Goal: Task Accomplishment & Management: Manage account settings

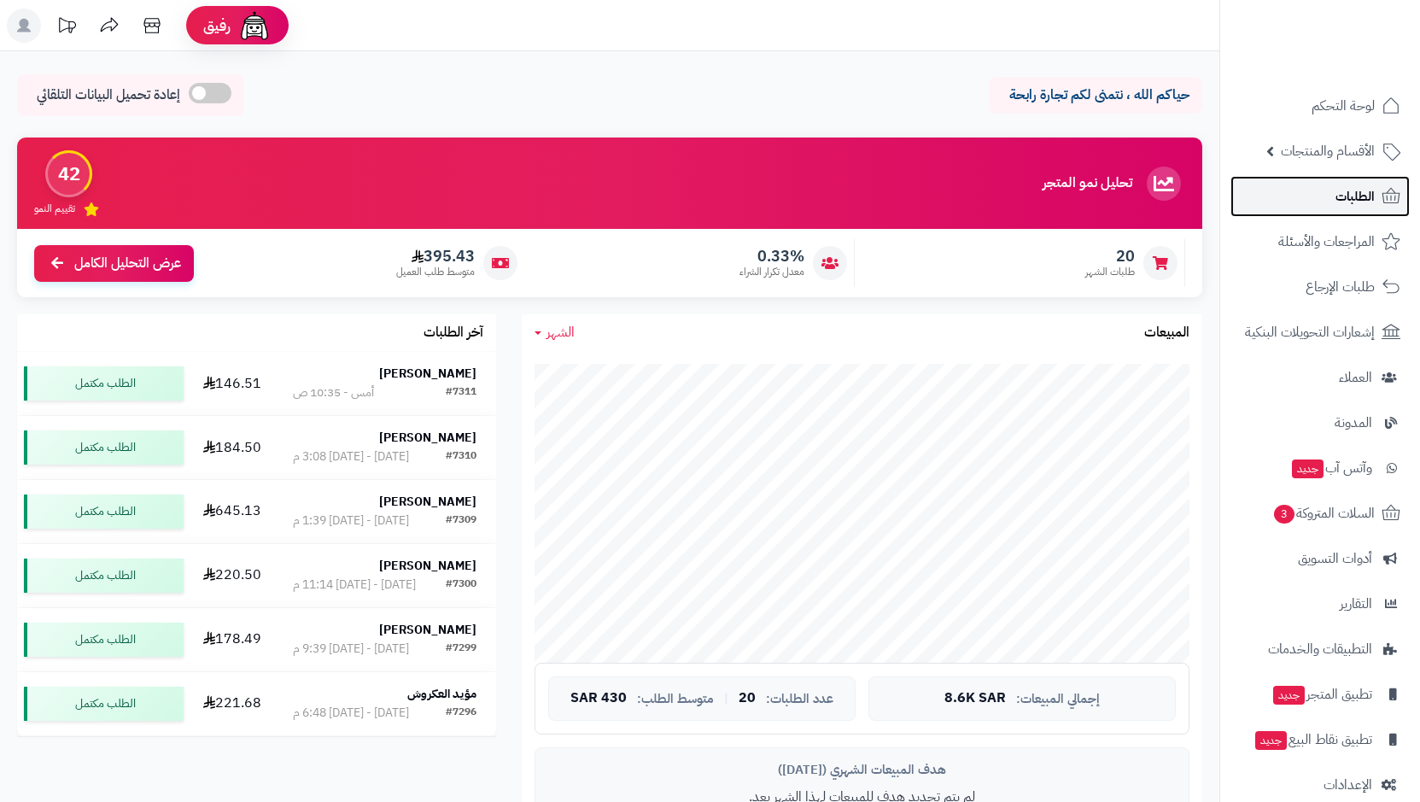
click at [1343, 201] on span "الطلبات" at bounding box center [1355, 197] width 39 height 24
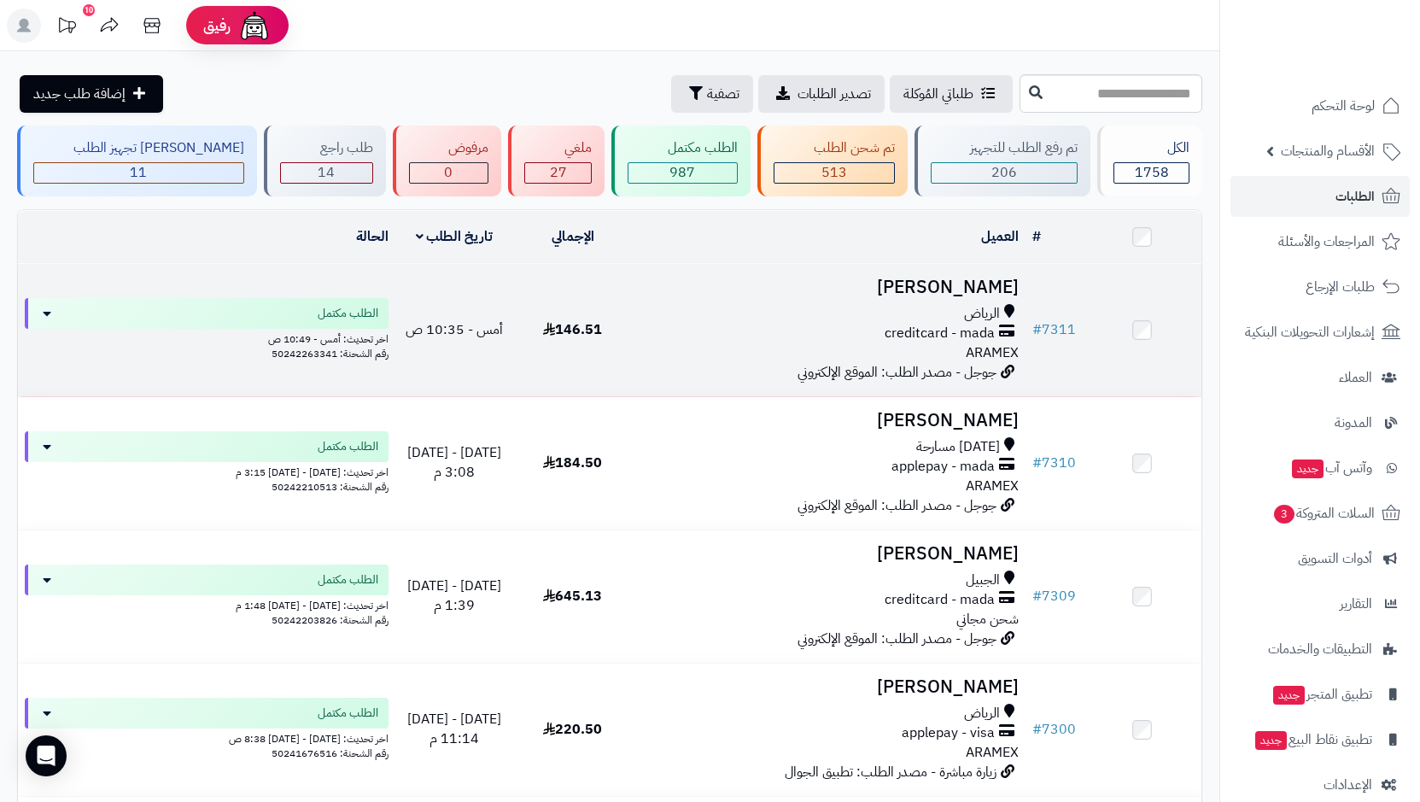
click at [908, 324] on span "creditcard - mada" at bounding box center [940, 334] width 110 height 20
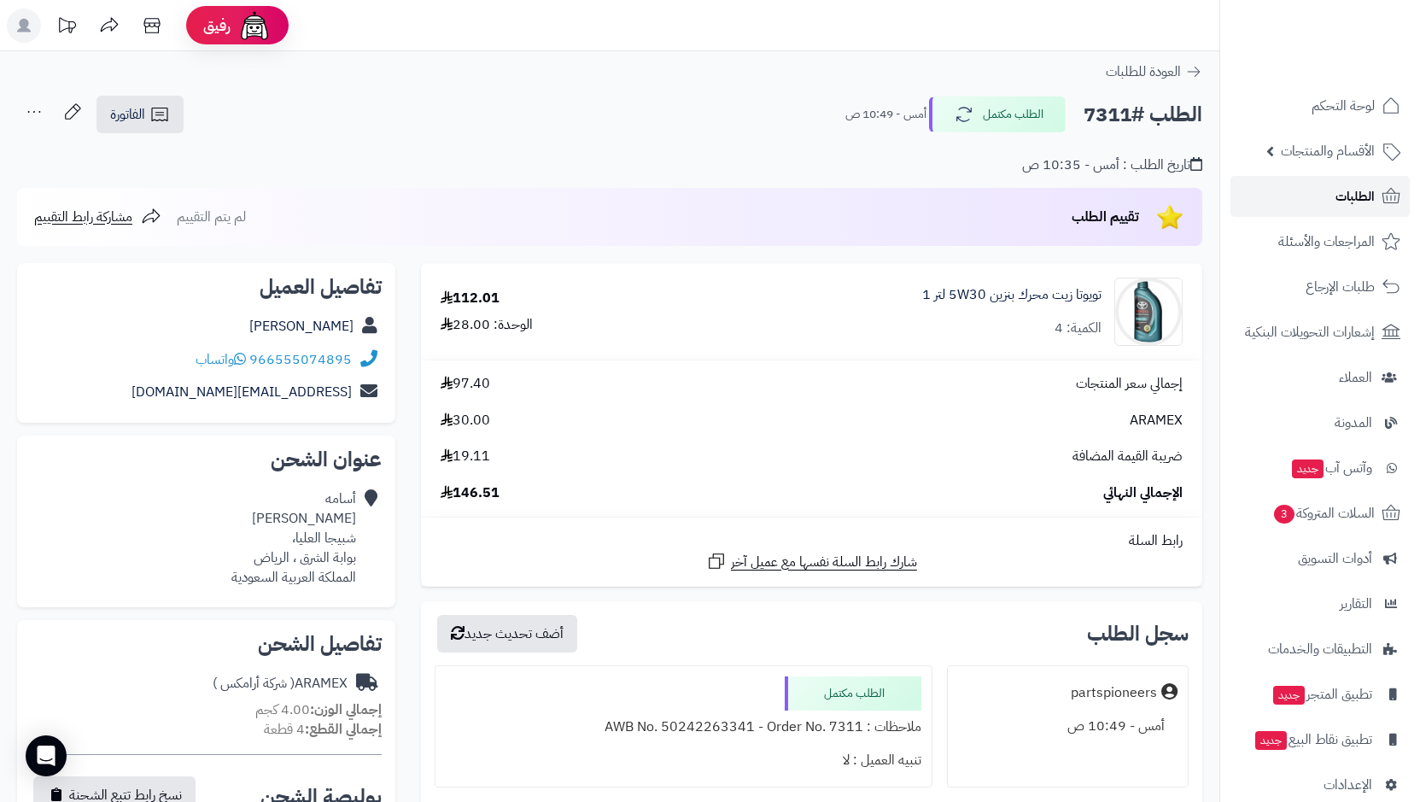
click at [1308, 201] on link "الطلبات" at bounding box center [1320, 196] width 179 height 41
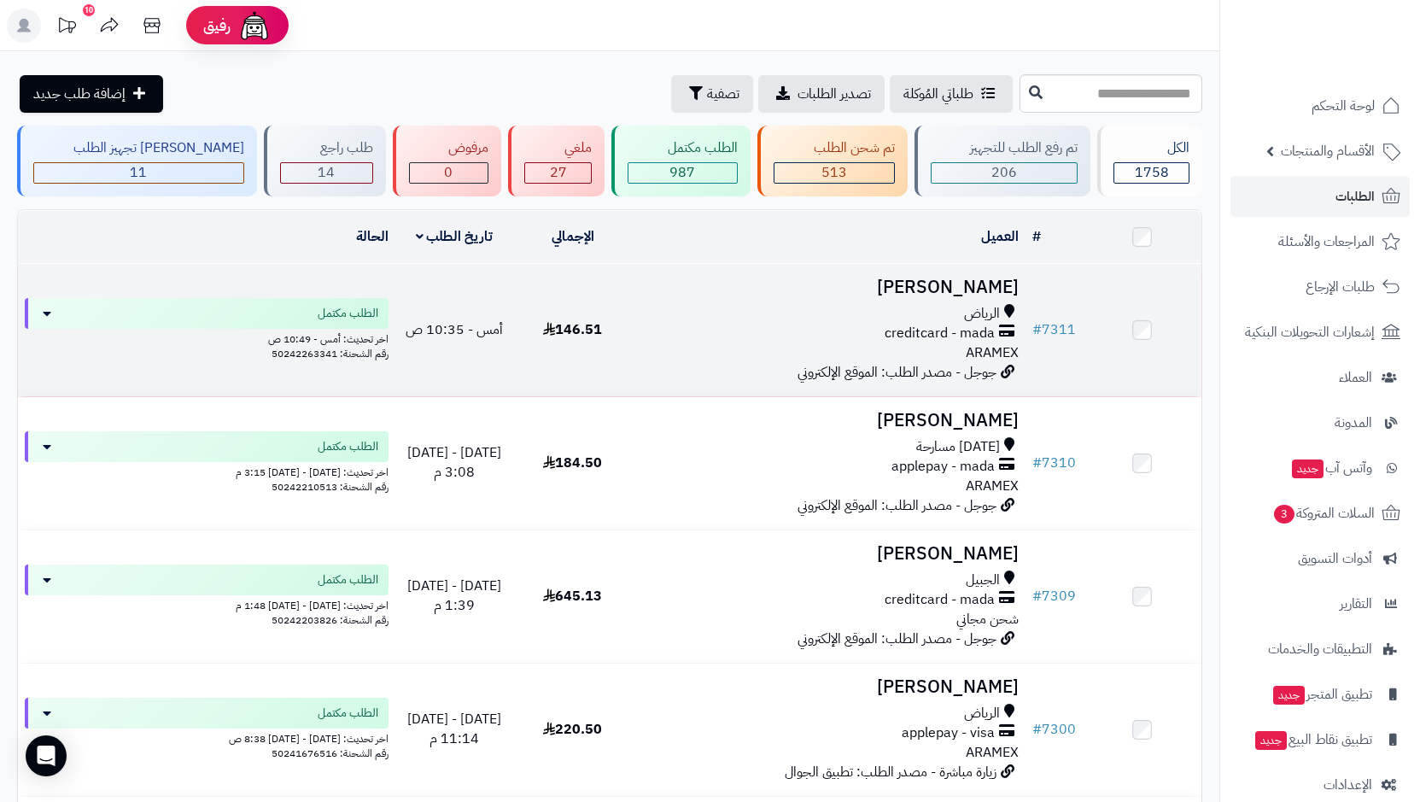
click at [931, 335] on span "creditcard - mada" at bounding box center [940, 334] width 110 height 20
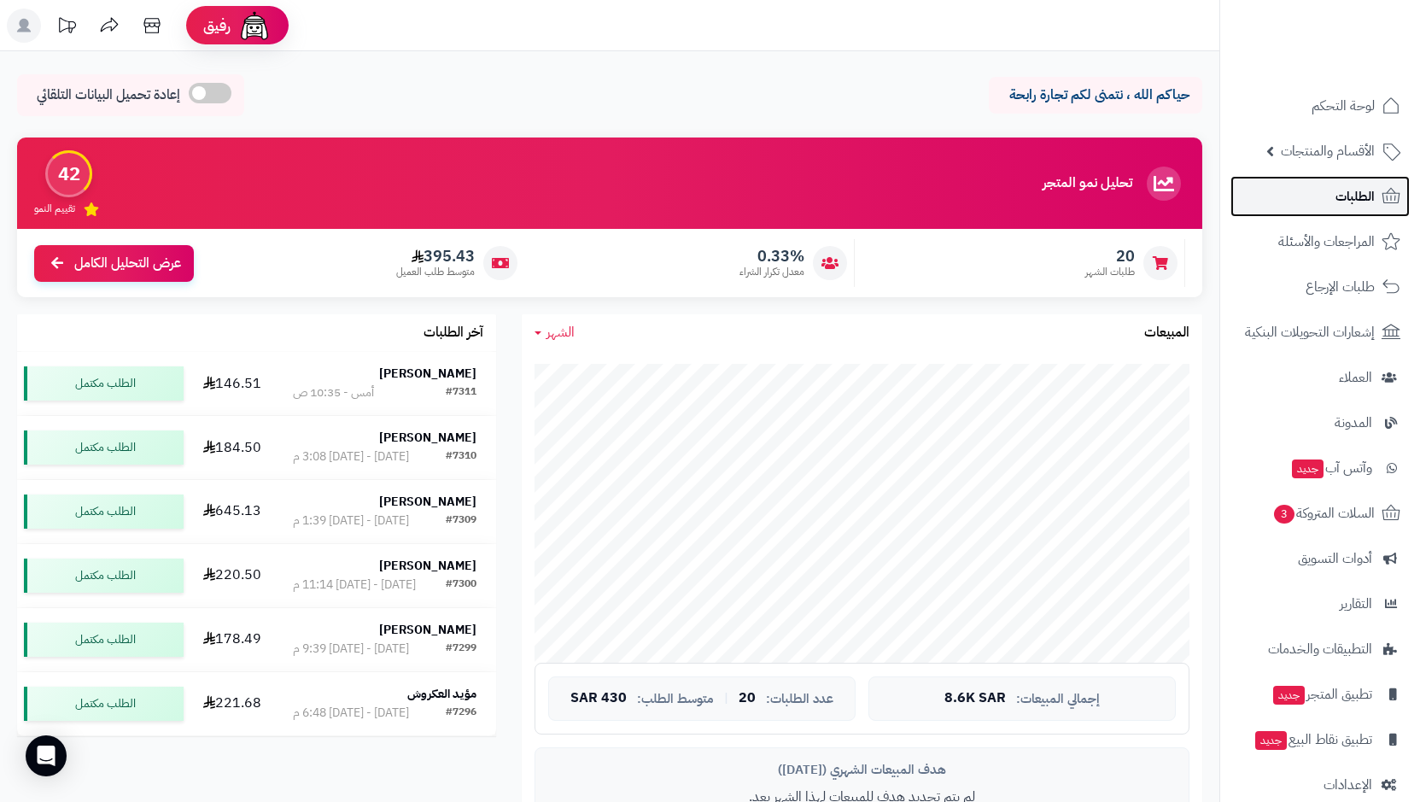
click at [1340, 208] on link "الطلبات" at bounding box center [1320, 196] width 179 height 41
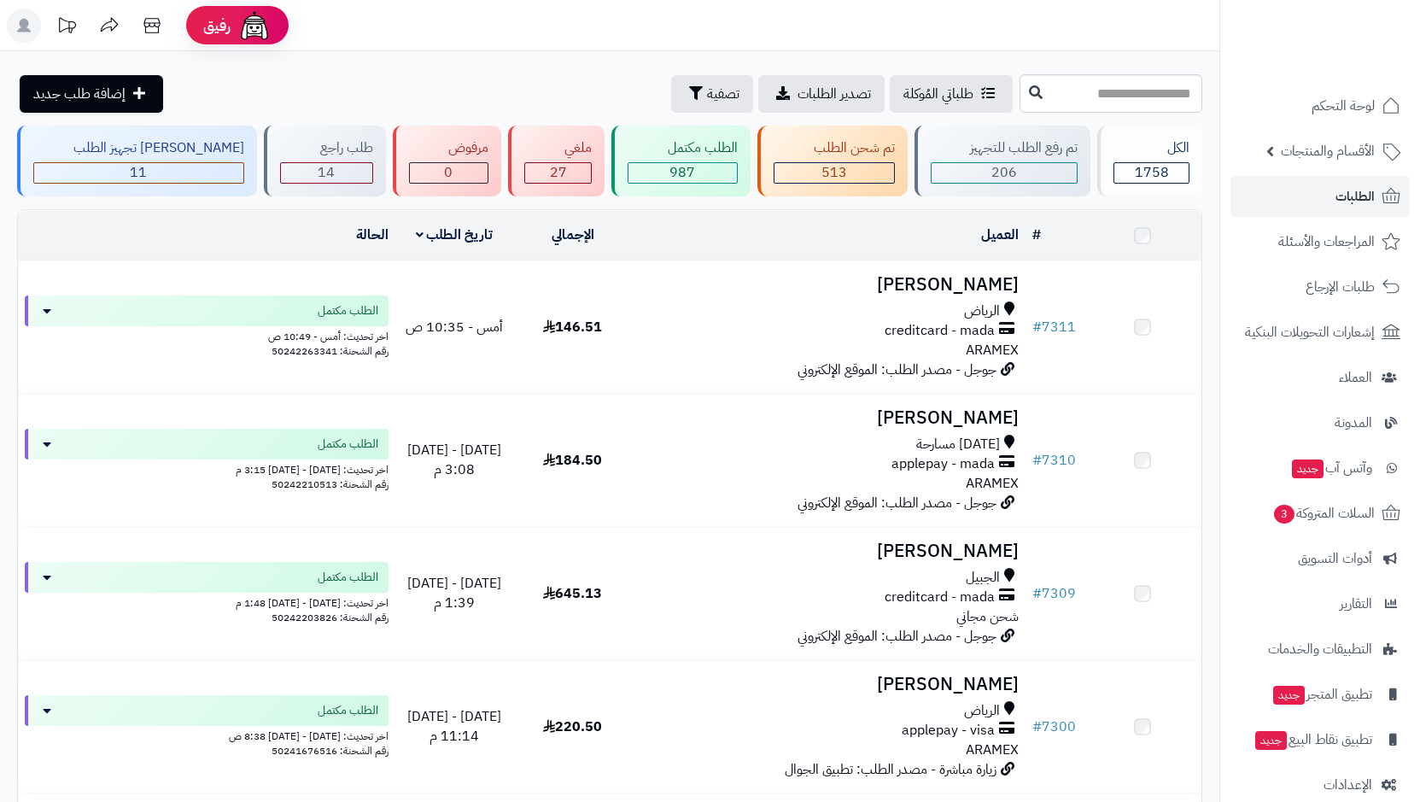
click at [873, 331] on div "creditcard - mada" at bounding box center [829, 331] width 381 height 20
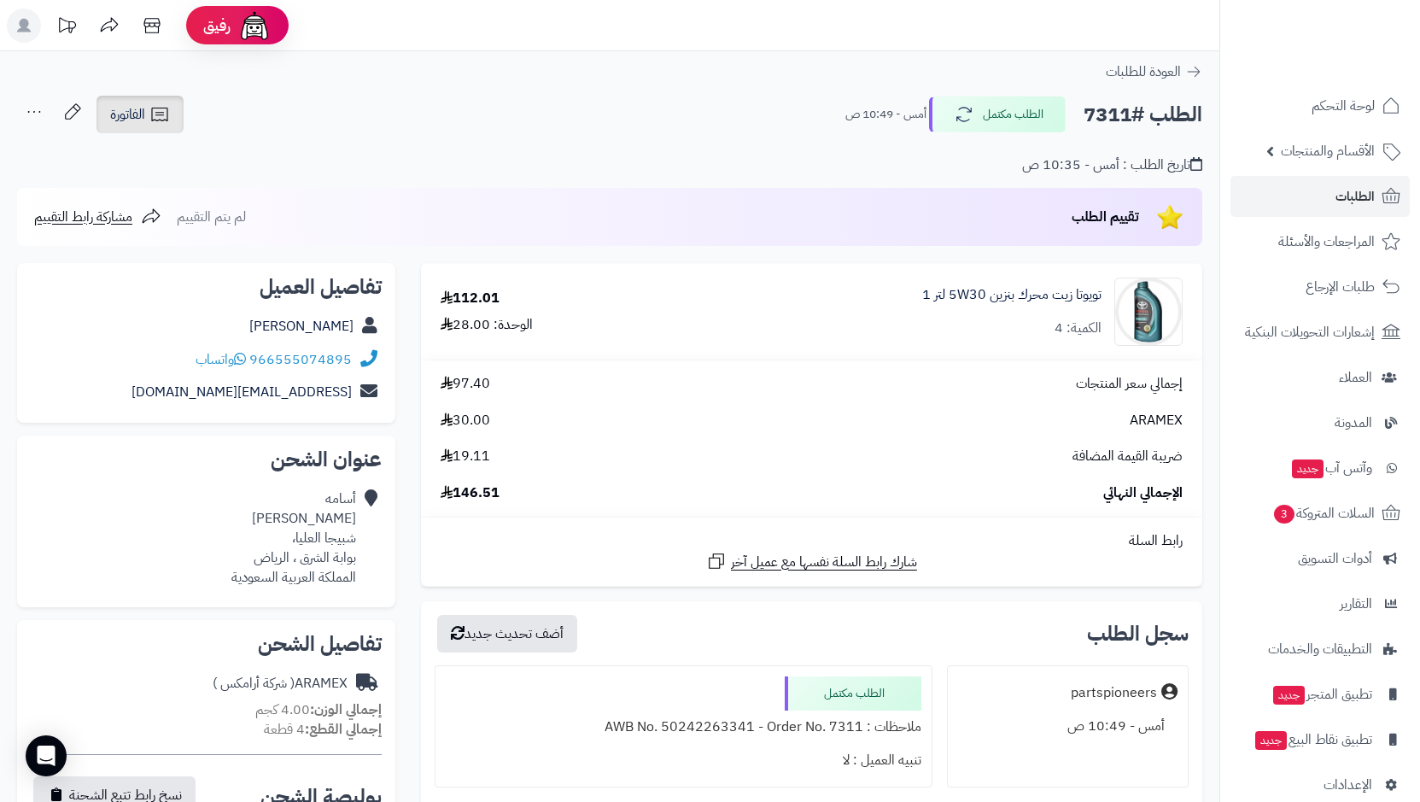
click at [161, 111] on icon at bounding box center [159, 114] width 21 height 21
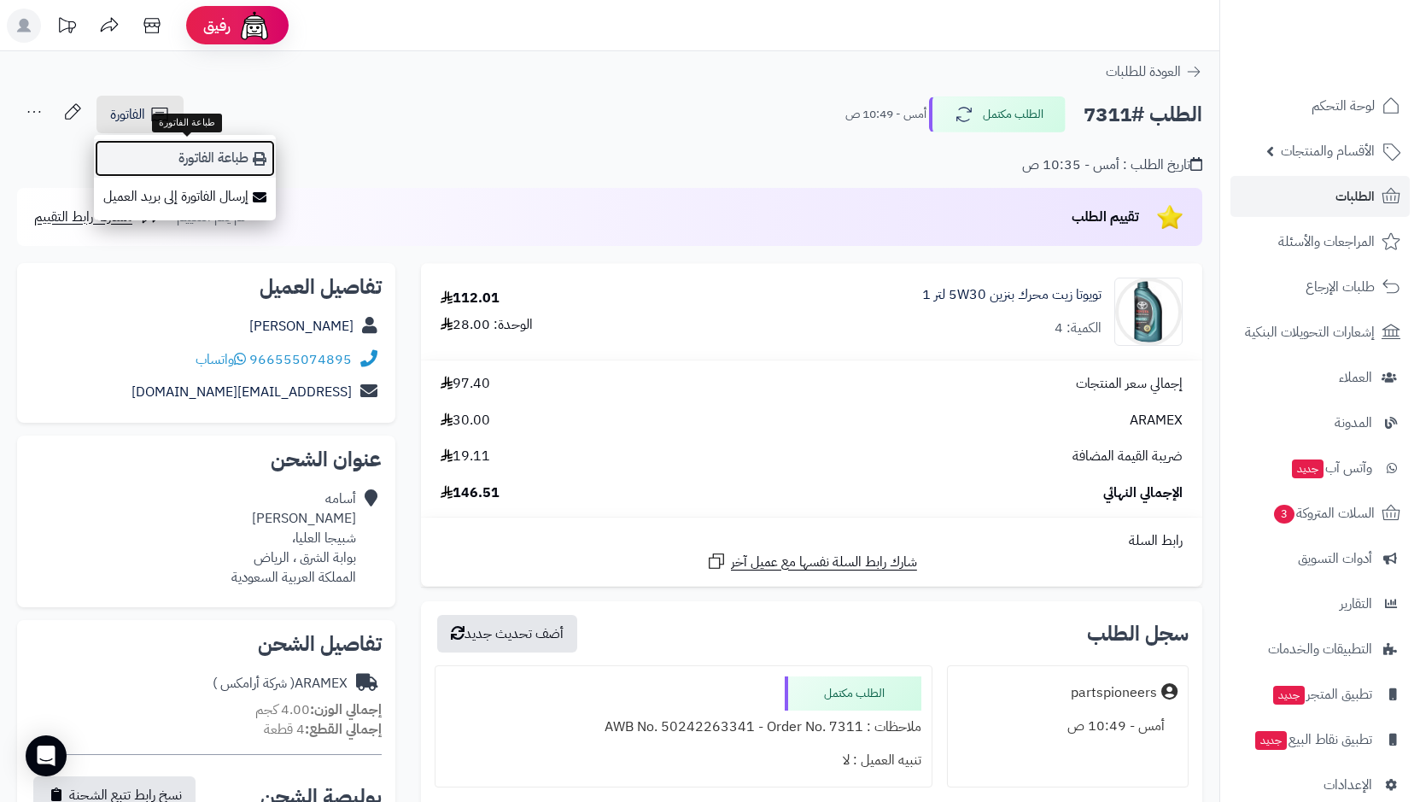
click at [217, 154] on link "طباعة الفاتورة" at bounding box center [185, 158] width 182 height 38
